Goal: Entertainment & Leisure: Consume media (video, audio)

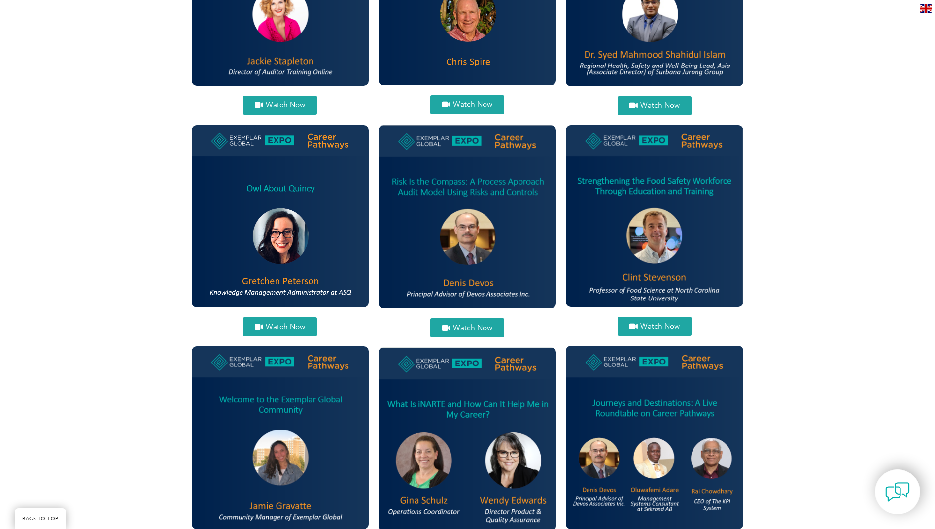
scroll to position [887, 0]
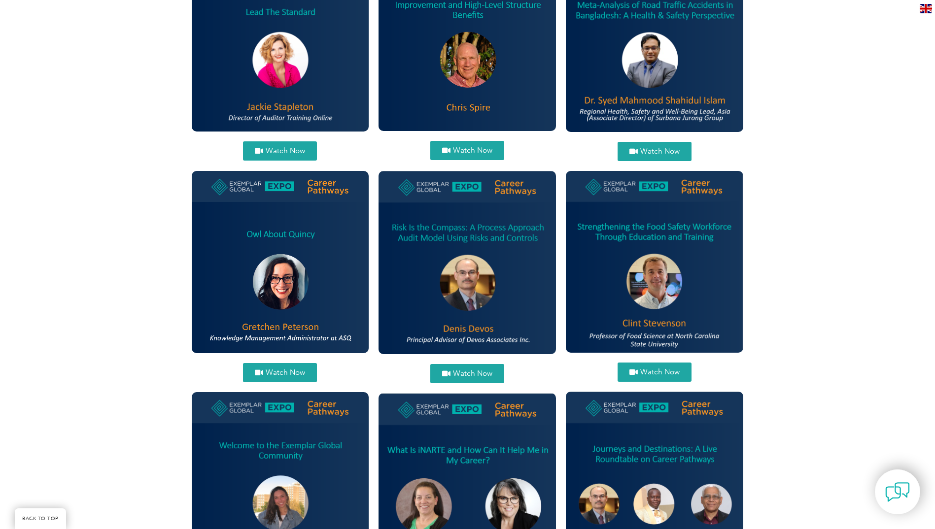
click at [281, 370] on span "Watch Now" at bounding box center [285, 372] width 39 height 7
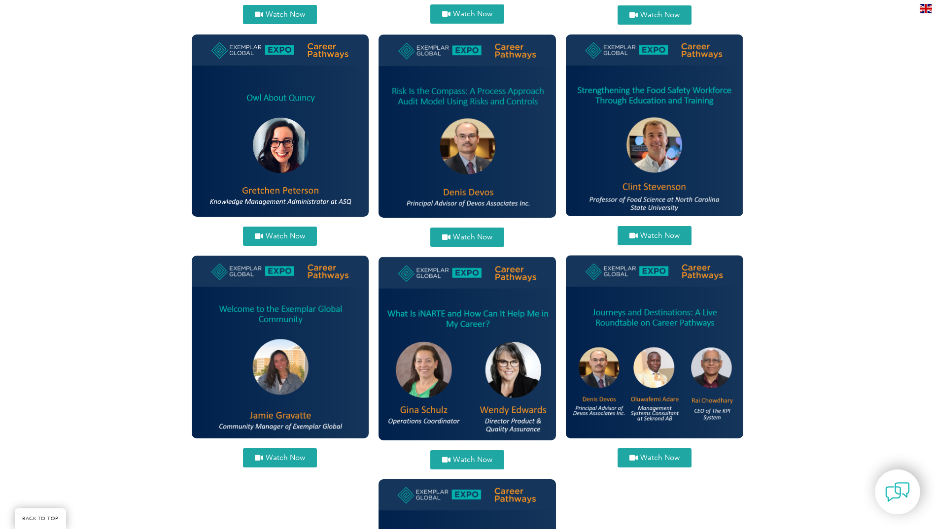
scroll to position [1035, 0]
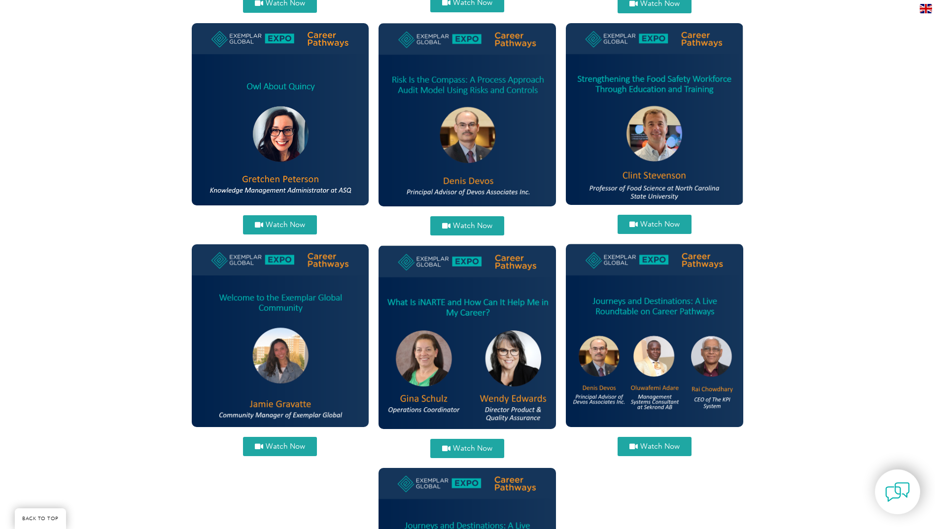
click at [471, 446] on span "Watch Now" at bounding box center [472, 448] width 39 height 7
click at [656, 448] on span "Watch Now" at bounding box center [659, 446] width 39 height 7
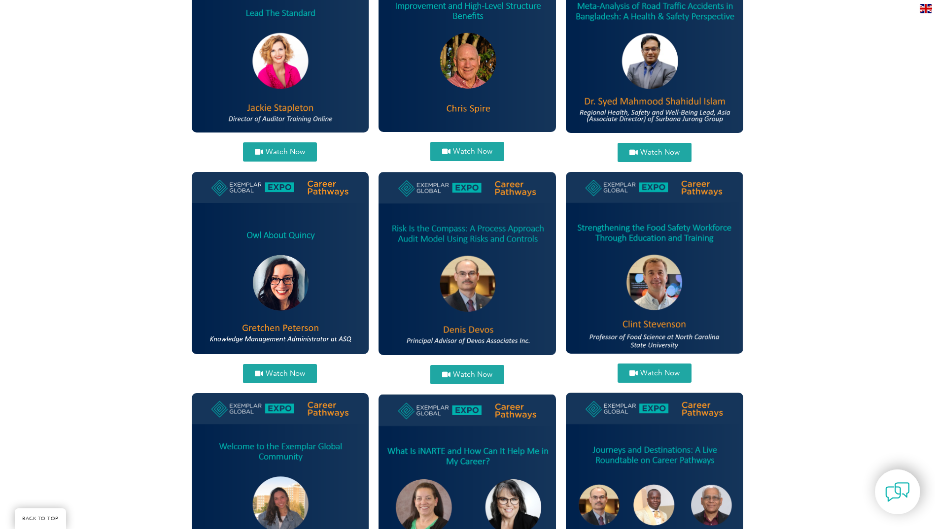
scroll to position [887, 0]
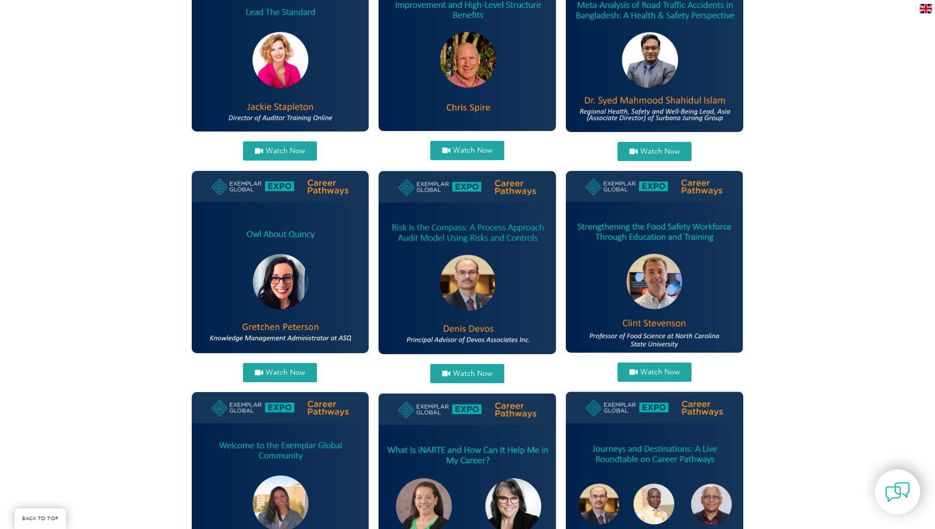
click at [671, 370] on span "Watch Now" at bounding box center [659, 372] width 39 height 7
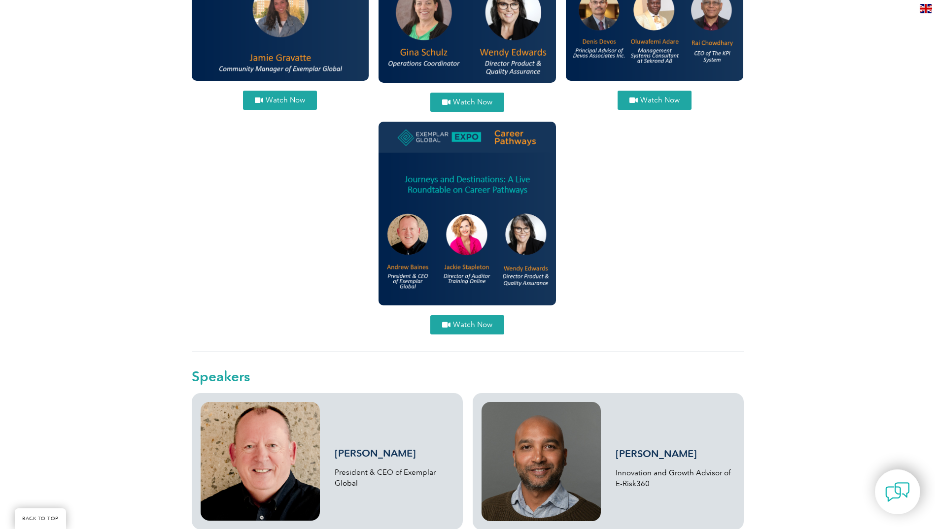
scroll to position [1430, 0]
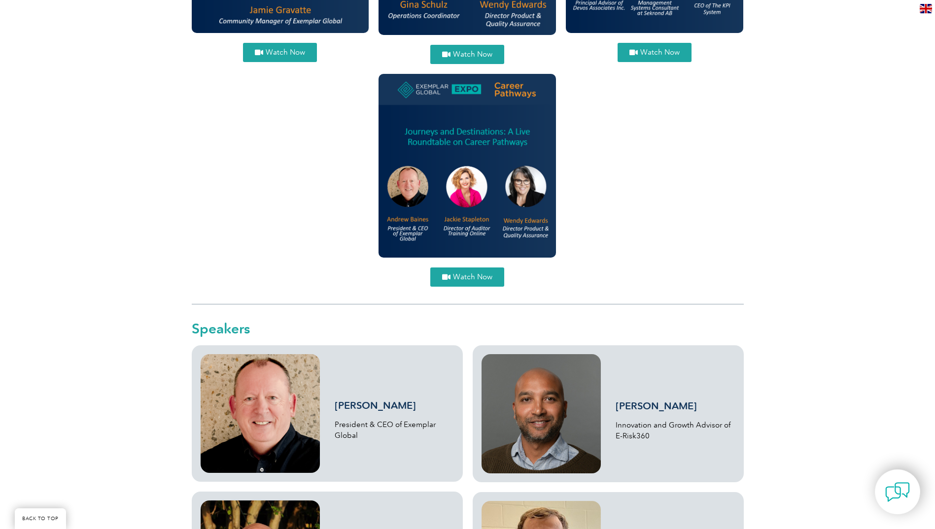
click at [490, 274] on span "Watch Now" at bounding box center [472, 277] width 39 height 7
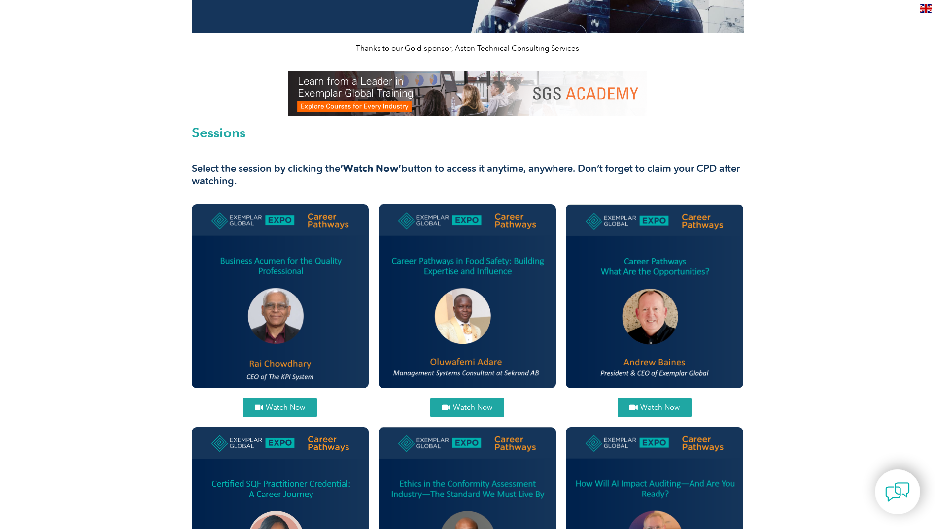
scroll to position [0, 0]
